Goal: Find specific page/section: Find specific page/section

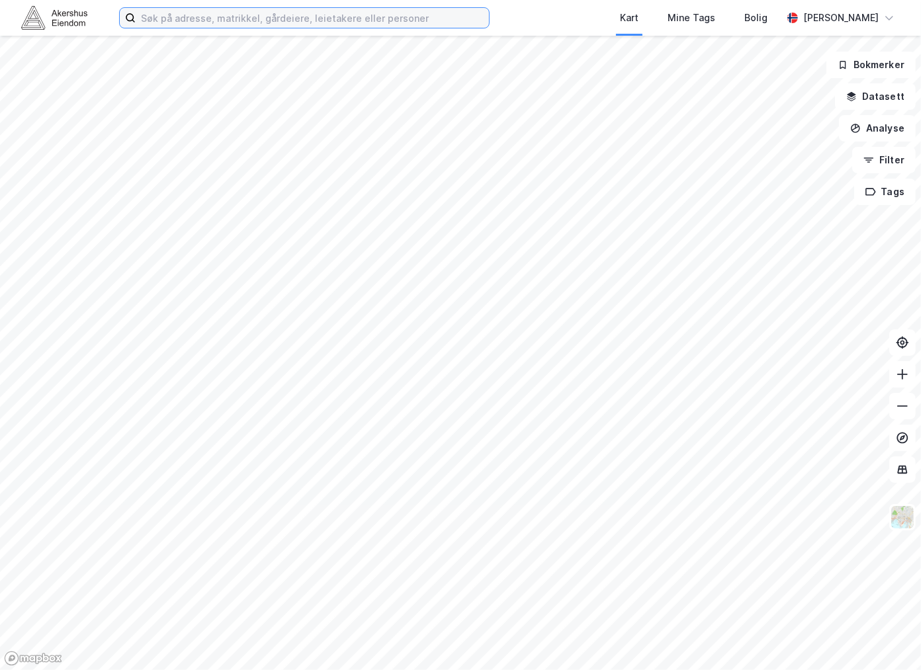
click at [298, 17] on input at bounding box center [312, 18] width 353 height 20
click at [213, 20] on input at bounding box center [312, 18] width 353 height 20
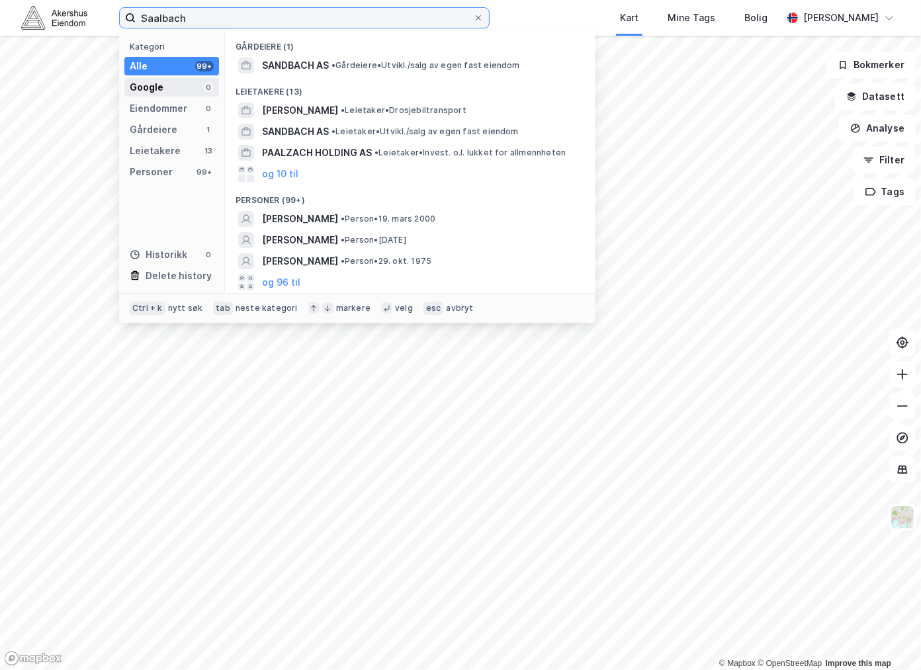
type input "Saalbach"
click at [181, 86] on div "Google 0" at bounding box center [171, 87] width 95 height 19
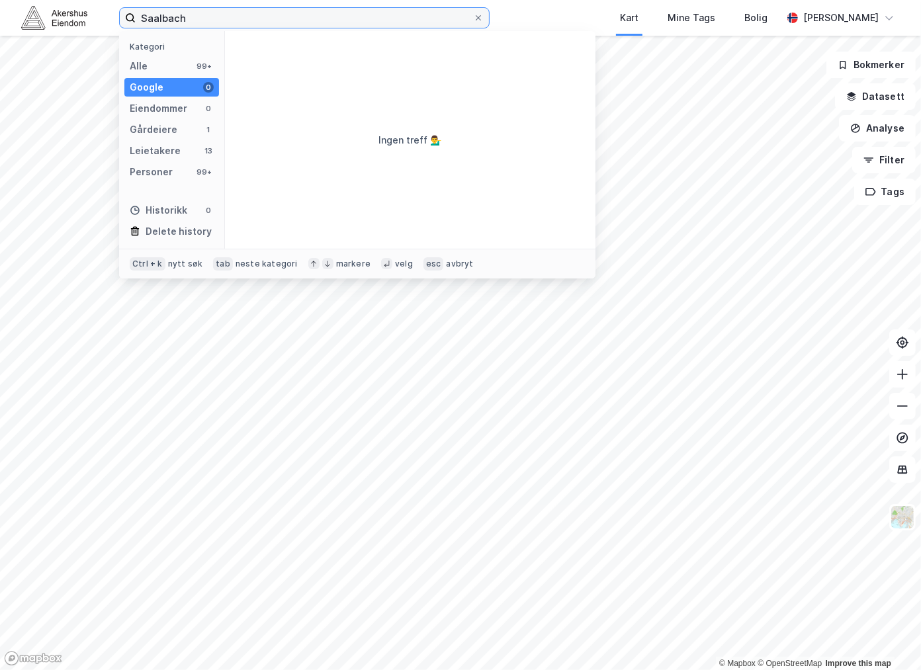
drag, startPoint x: 193, startPoint y: 10, endPoint x: 58, endPoint y: 11, distance: 134.9
click at [60, 10] on div "Saalbach Kategori Alle 99+ Google 0 Eiendommer 0 Gårdeiere 1 Leietakere 13 Pers…" at bounding box center [460, 18] width 921 height 36
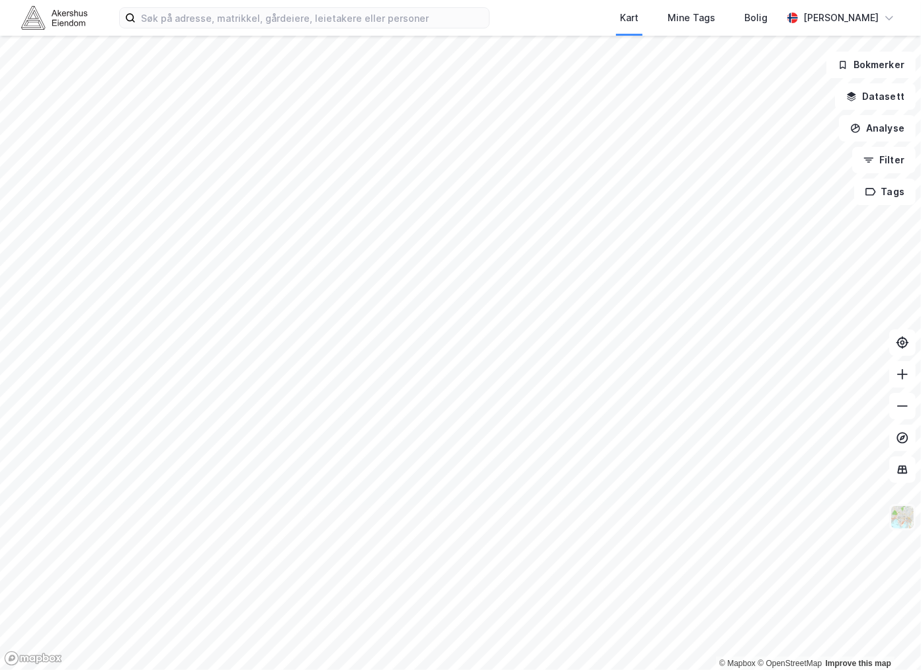
click at [902, 519] on img at bounding box center [902, 517] width 25 height 25
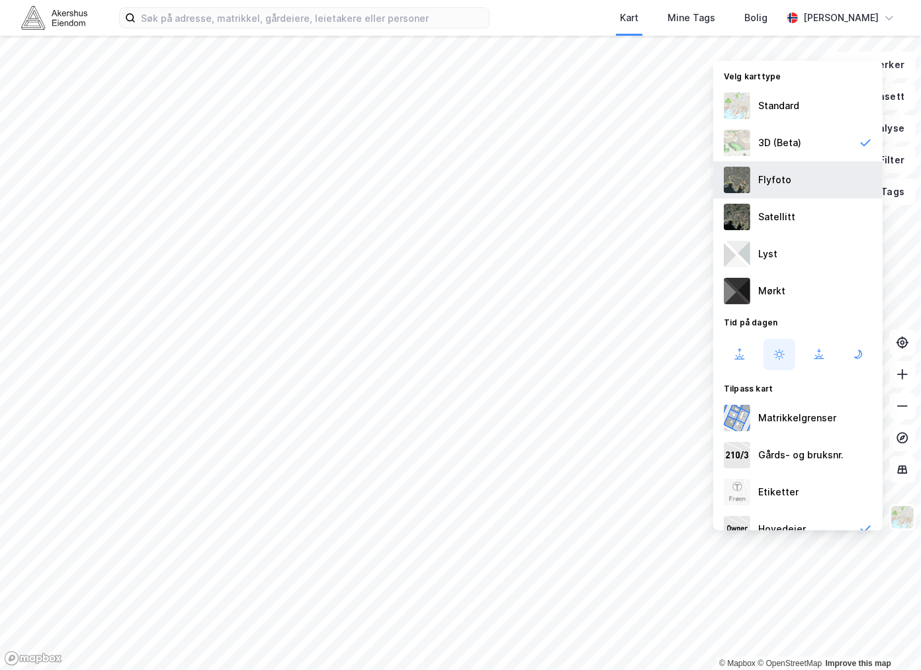
click at [794, 190] on div "Flyfoto" at bounding box center [797, 179] width 169 height 37
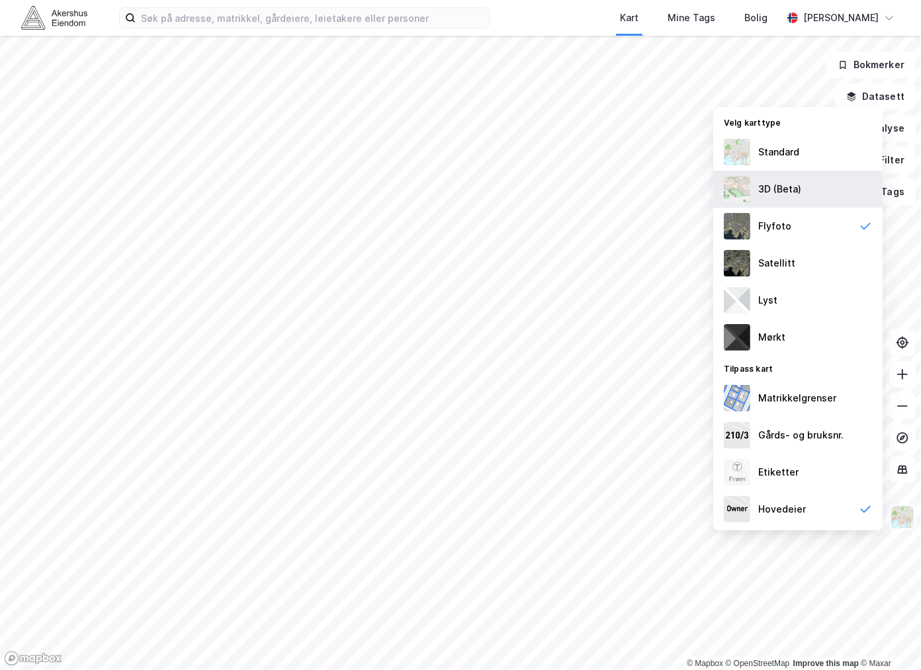
click at [798, 183] on div "3D (Beta)" at bounding box center [779, 189] width 43 height 16
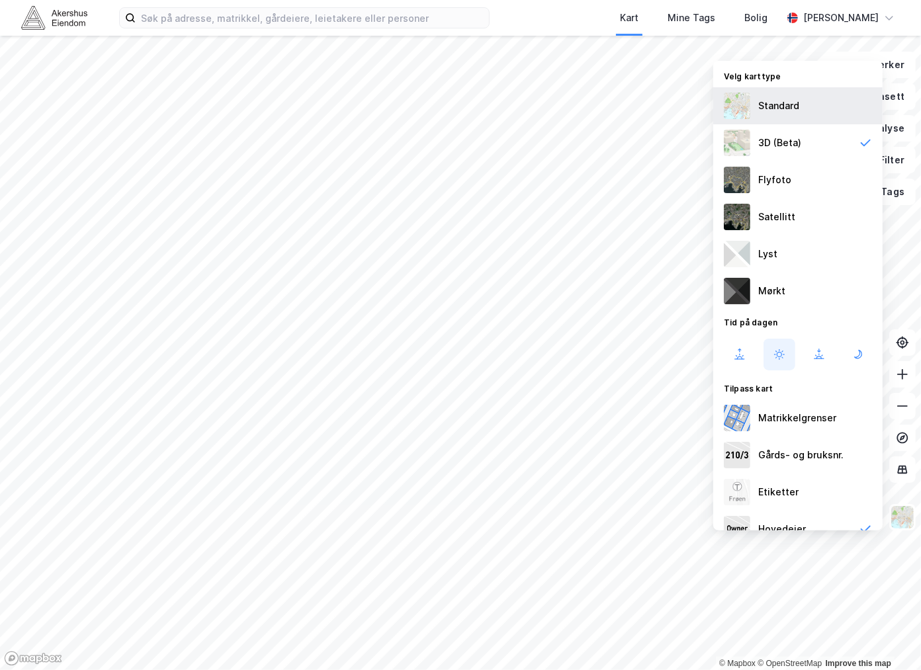
click at [765, 114] on div "Standard" at bounding box center [797, 105] width 169 height 37
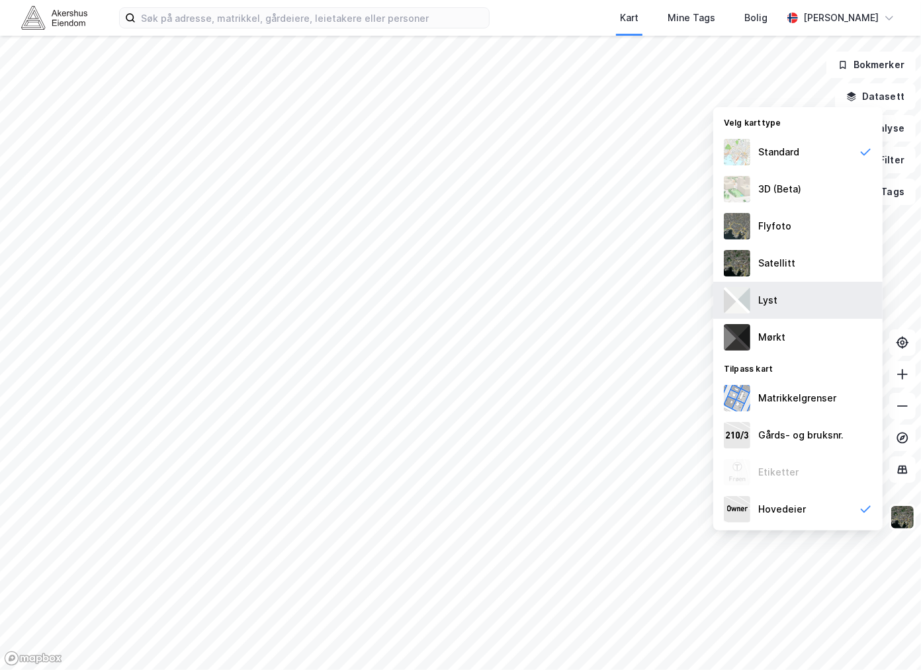
click at [790, 289] on div "Lyst" at bounding box center [797, 300] width 169 height 37
